Goal: Check status

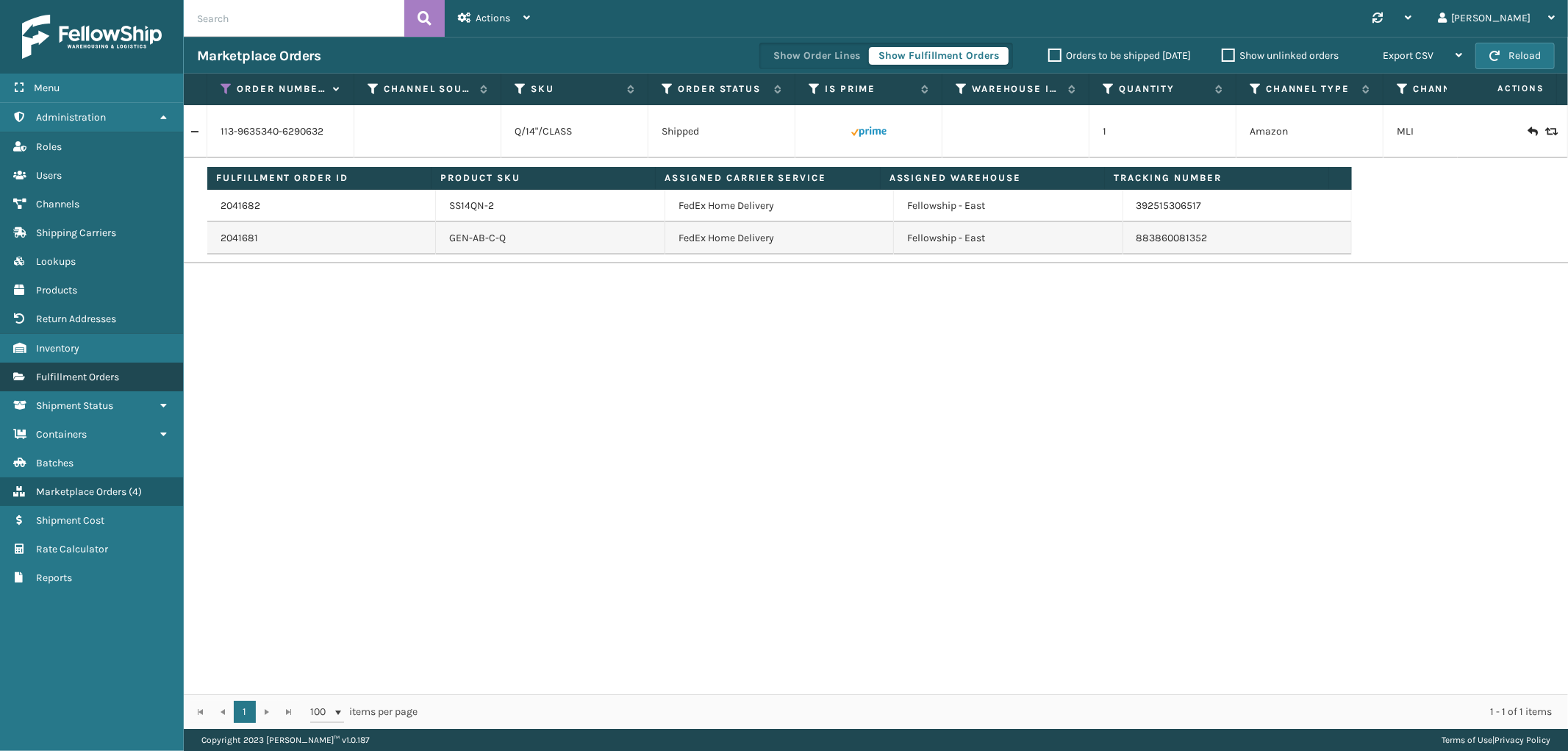
click at [123, 369] on link "Fulfillment Orders" at bounding box center [91, 377] width 183 height 29
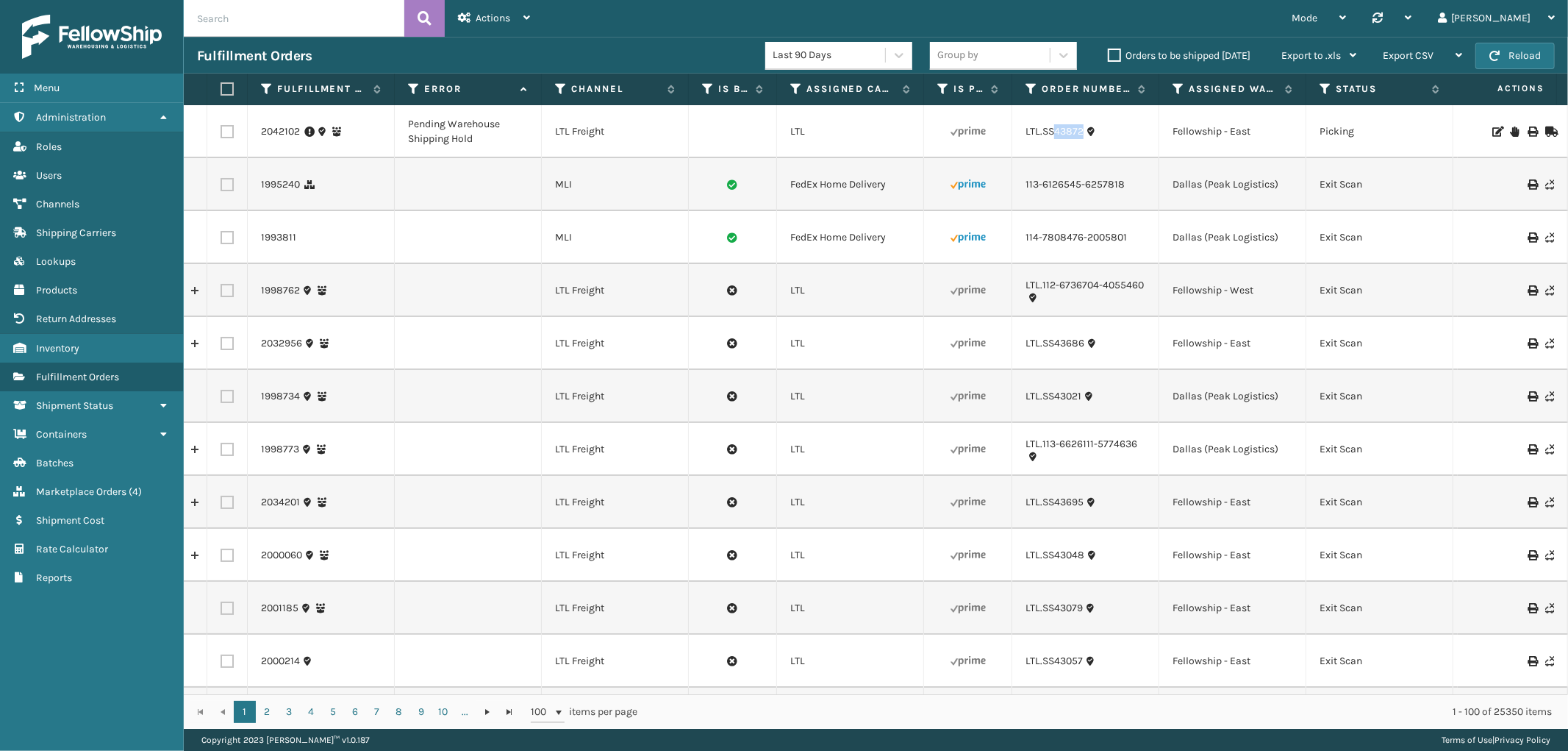
drag, startPoint x: 1083, startPoint y: 142, endPoint x: 1054, endPoint y: 140, distance: 29.1
click at [1054, 140] on td "LTL.SS43872" at bounding box center [1085, 132] width 147 height 53
copy link "43872"
click at [1088, 156] on td "LTL.SS43872" at bounding box center [1085, 132] width 147 height 53
click at [1086, 142] on td "LTL.SS43872" at bounding box center [1085, 132] width 147 height 53
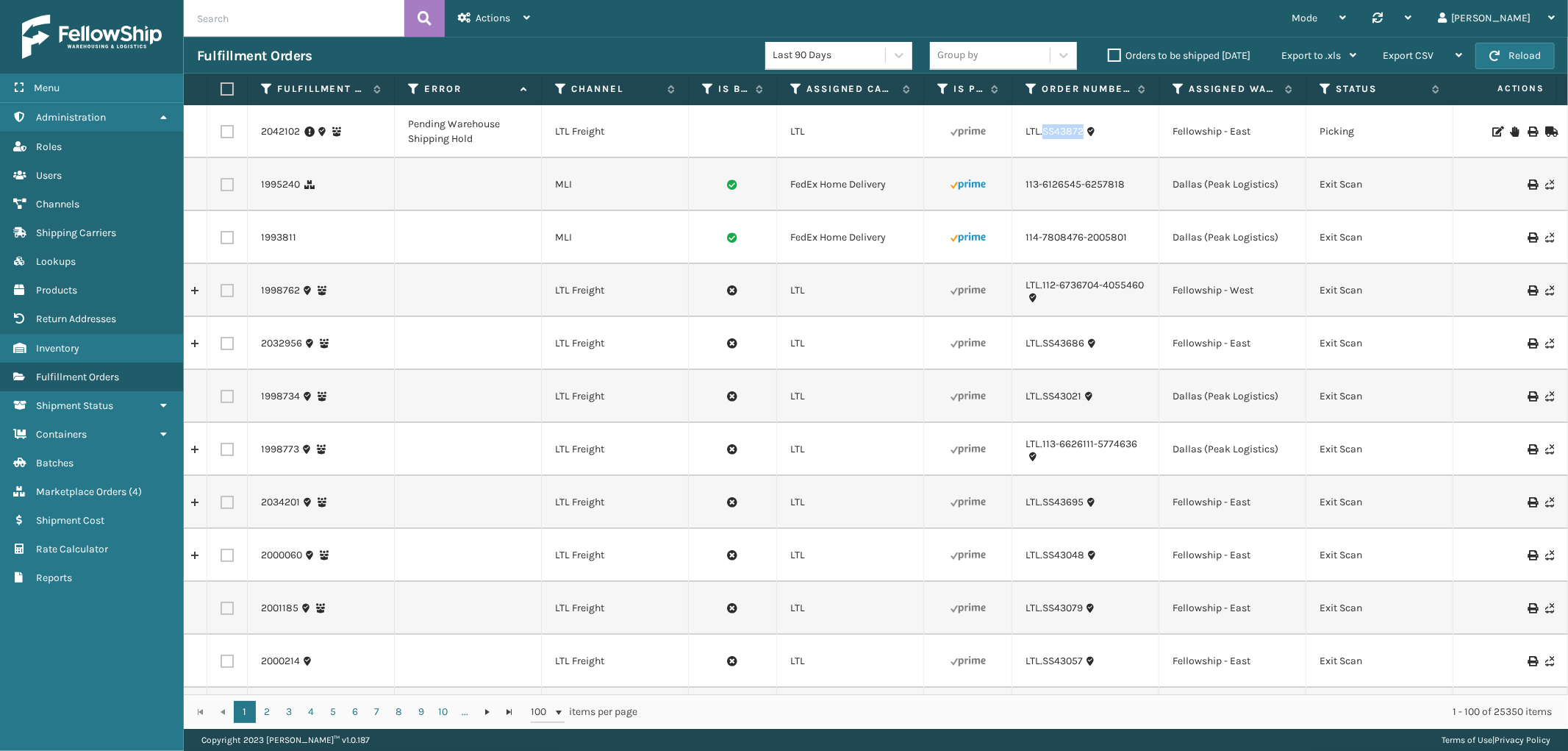
drag, startPoint x: 1086, startPoint y: 142, endPoint x: 1045, endPoint y: 141, distance: 41.0
click at [1045, 141] on td "LTL.SS43872" at bounding box center [1085, 132] width 147 height 53
copy link "SS43872"
